Goal: Task Accomplishment & Management: Use online tool/utility

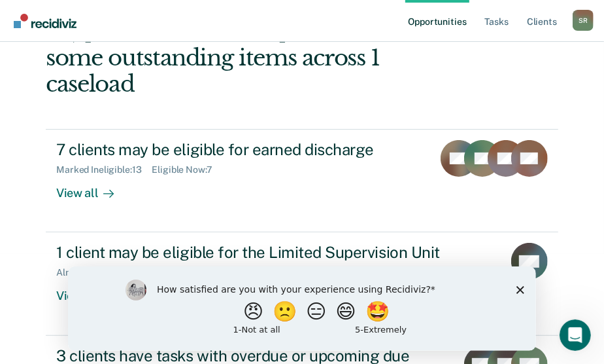
scroll to position [118, 0]
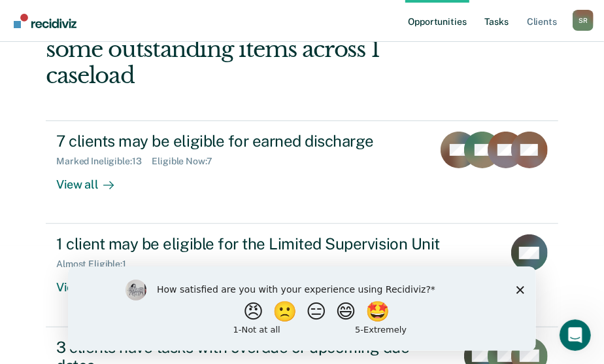
click at [501, 22] on link "Tasks" at bounding box center [497, 21] width 29 height 42
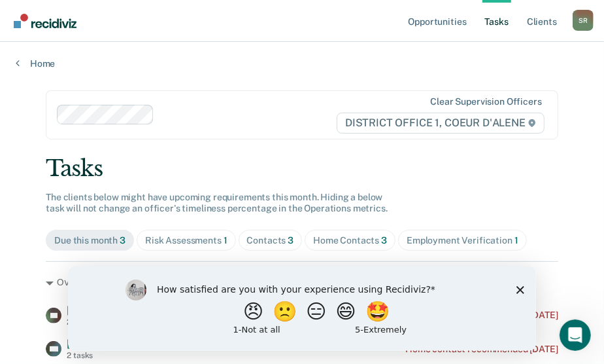
click at [266, 239] on div "Contacts 3" at bounding box center [270, 240] width 47 height 11
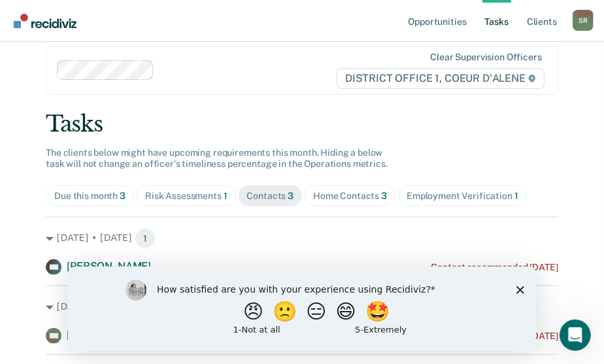
scroll to position [91, 0]
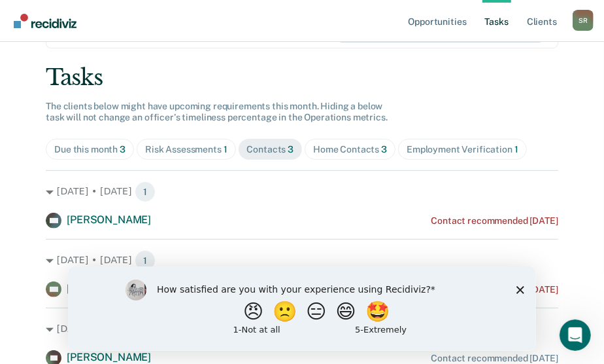
click at [519, 288] on polygon "Close survey" at bounding box center [520, 289] width 8 height 8
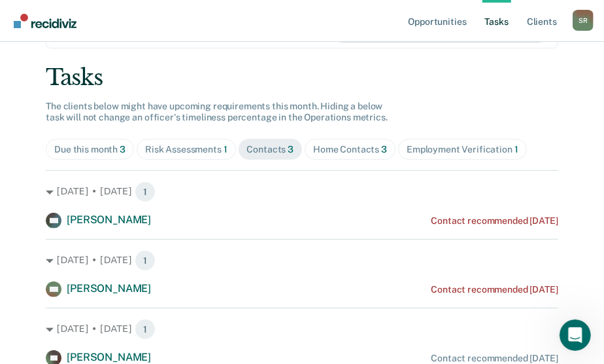
click at [200, 151] on div "Risk Assessments 1" at bounding box center [186, 149] width 82 height 11
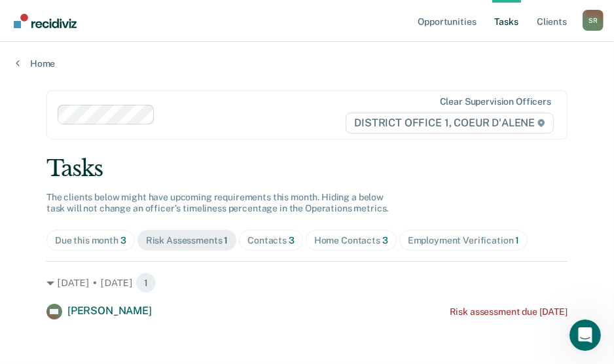
click at [271, 242] on div "Contacts 3" at bounding box center [270, 240] width 47 height 11
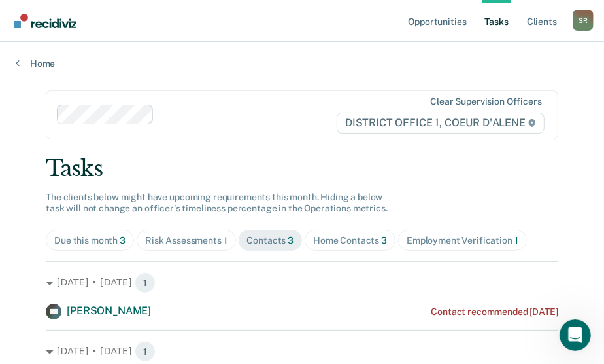
click at [335, 237] on div "Home Contacts 3" at bounding box center [350, 240] width 74 height 11
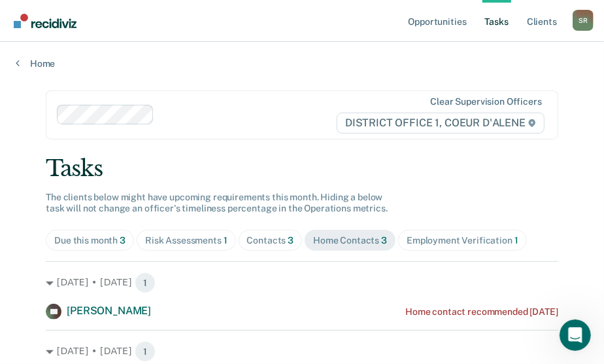
scroll to position [91, 0]
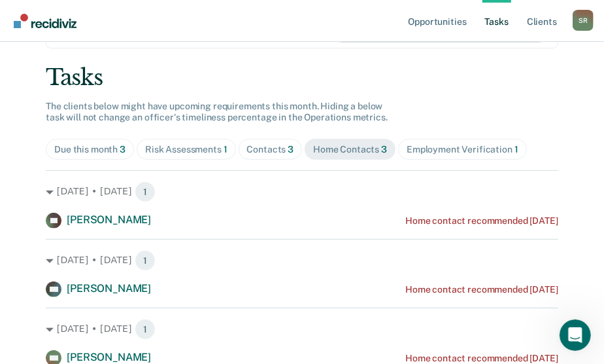
click at [279, 145] on div "Contacts 3" at bounding box center [270, 149] width 47 height 11
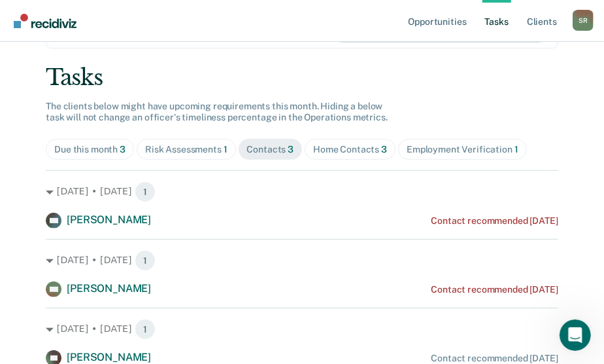
click at [86, 144] on div "Due this month 3" at bounding box center [89, 149] width 71 height 11
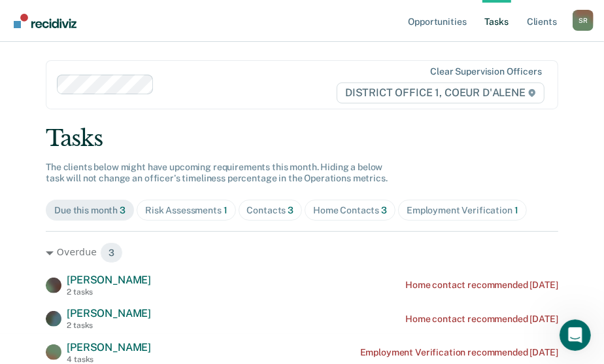
scroll to position [28, 0]
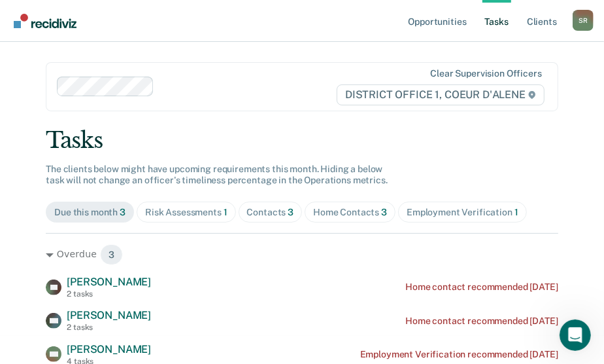
click at [264, 209] on div "Contacts 3" at bounding box center [270, 212] width 47 height 11
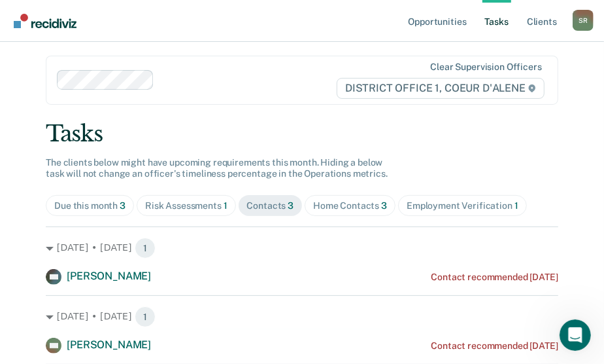
scroll to position [0, 0]
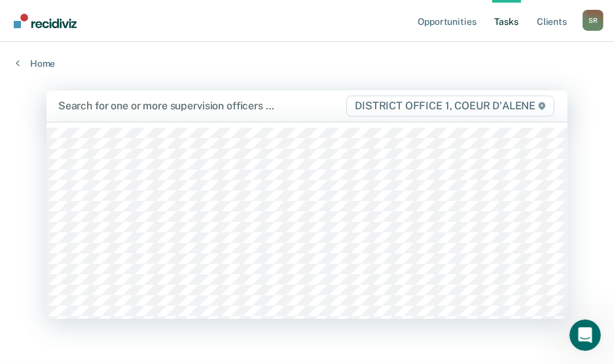
click at [135, 104] on div at bounding box center [201, 105] width 287 height 15
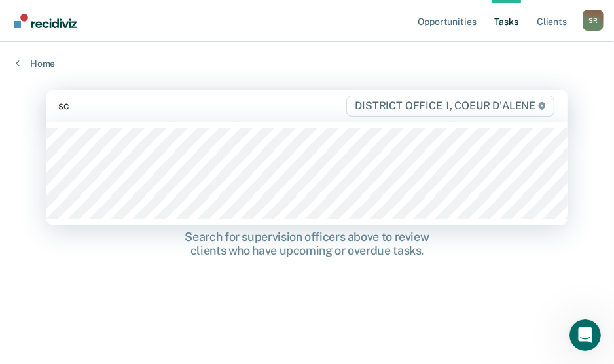
type input "sch"
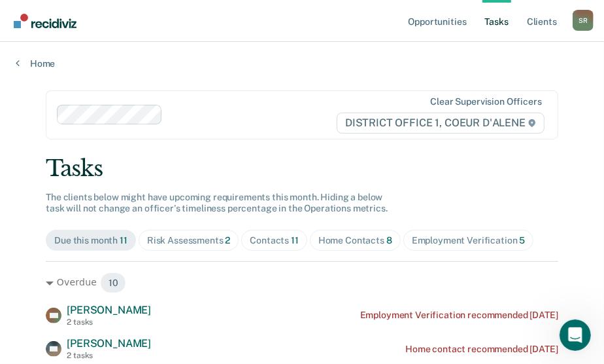
click at [254, 235] on div "Contacts 11" at bounding box center [274, 240] width 49 height 11
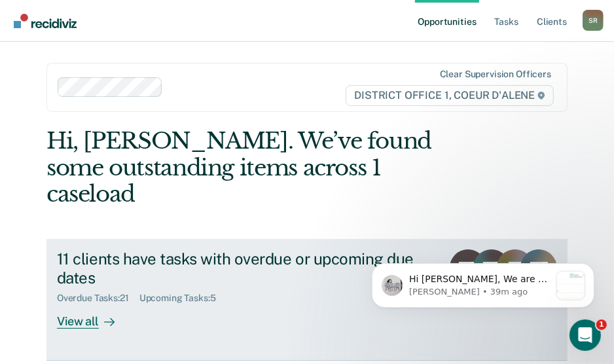
click at [84, 304] on div "View all" at bounding box center [93, 317] width 73 height 26
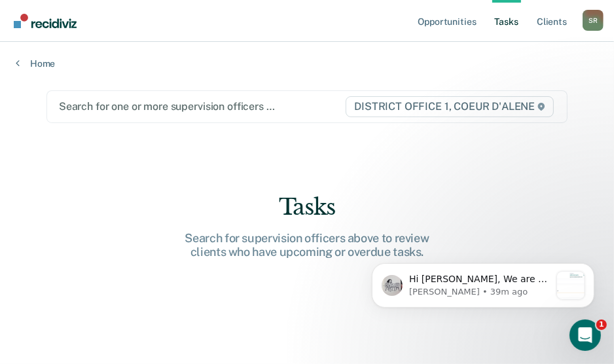
click at [135, 100] on div at bounding box center [201, 106] width 285 height 15
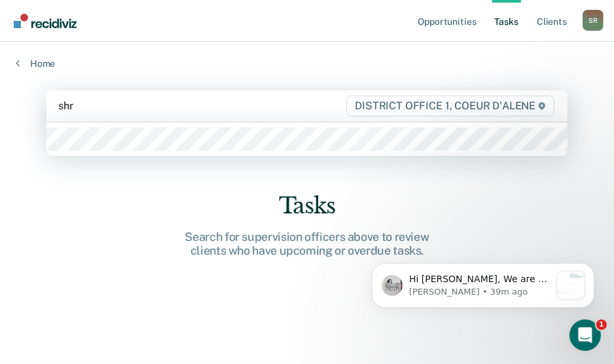
type input "shr"
click at [137, 154] on main "1 result available for search term shr. Use Up and Down to choose options, pres…" at bounding box center [307, 214] width 552 height 290
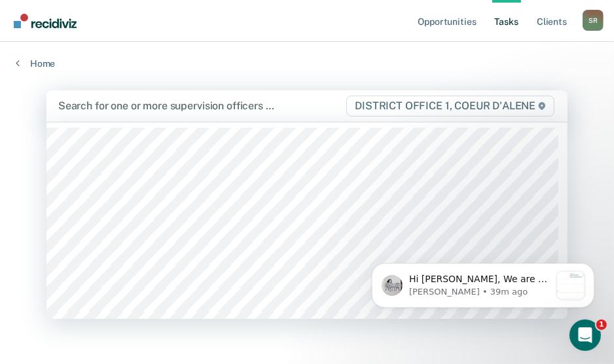
click at [137, 96] on div "Search for one or more supervision officers … DISTRICT OFFICE 1, COEUR D'ALENE" at bounding box center [306, 105] width 521 height 31
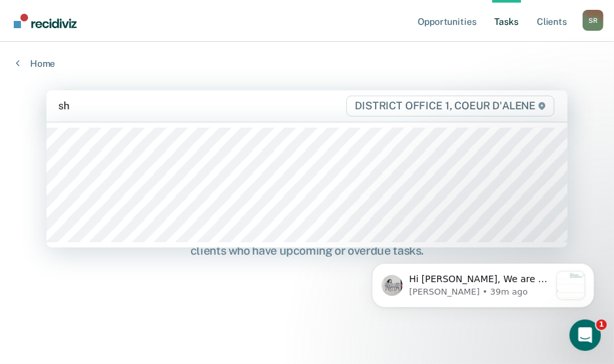
type input "shr"
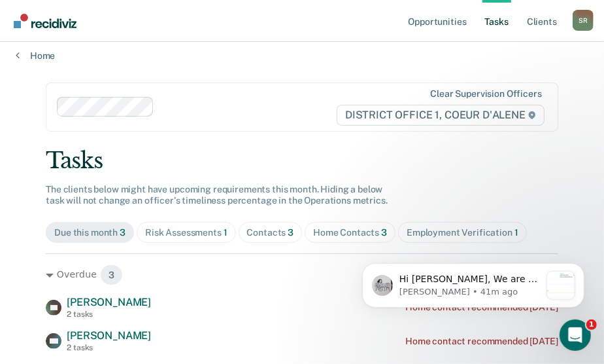
scroll to position [80, 0]
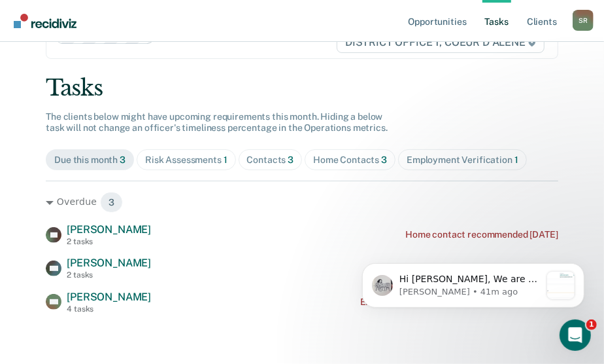
click at [351, 154] on div "Home Contacts 3" at bounding box center [350, 159] width 74 height 11
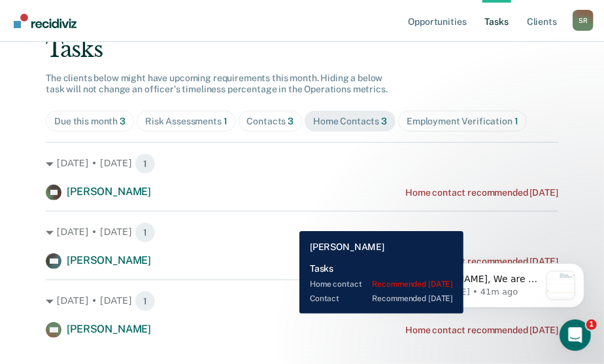
scroll to position [143, 0]
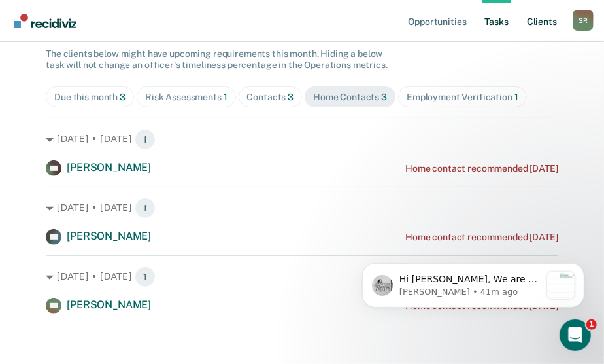
click at [552, 25] on link "Client s" at bounding box center [542, 21] width 35 height 42
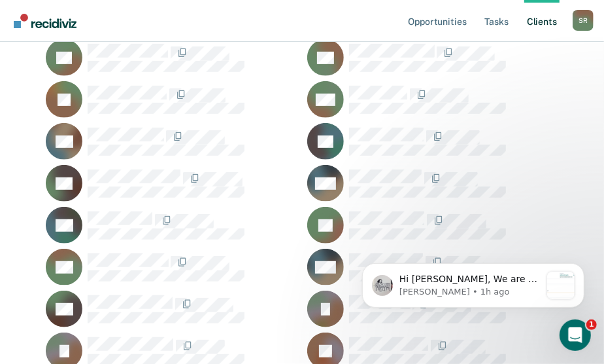
scroll to position [297, 0]
